Goal: Browse casually

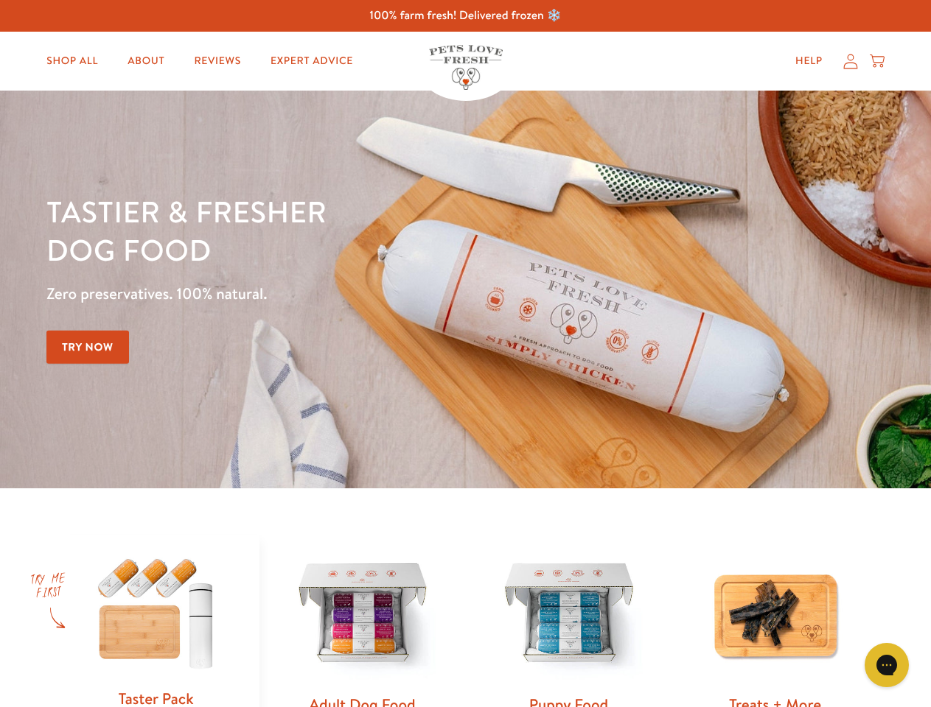
click at [465, 354] on div "Tastier & fresher dog food Zero preservatives. 100% natural. Try Now" at bounding box center [325, 289] width 559 height 195
click at [886, 665] on icon "Gorgias live chat" at bounding box center [886, 665] width 14 height 14
